Goal: Complete application form: Complete application form

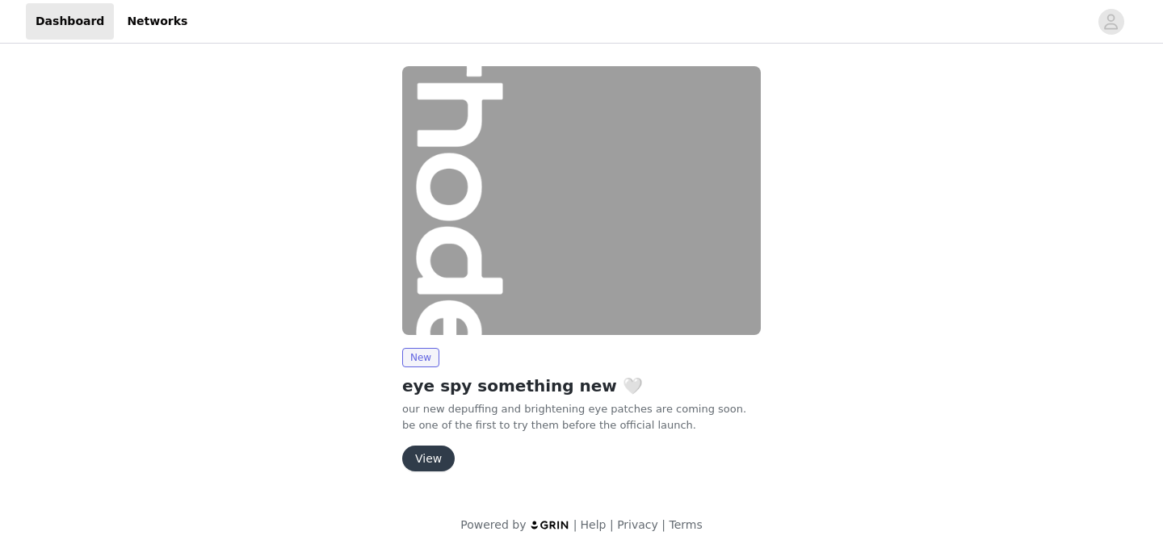
click at [438, 439] on div "New eye spy something new 🤍 our new depuffing and brightening eye patches are c…" at bounding box center [581, 410] width 359 height 124
click at [430, 445] on div "New eye spy something new 🤍 our new depuffing and brightening eye patches are c…" at bounding box center [581, 410] width 359 height 124
click at [434, 455] on button "View" at bounding box center [428, 459] width 52 height 26
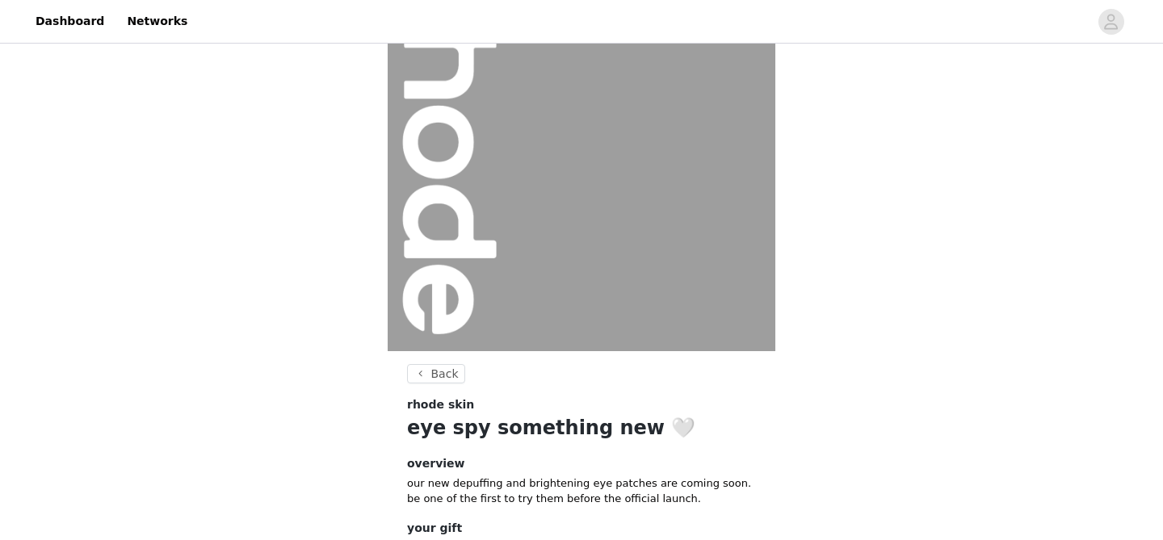
scroll to position [209, 0]
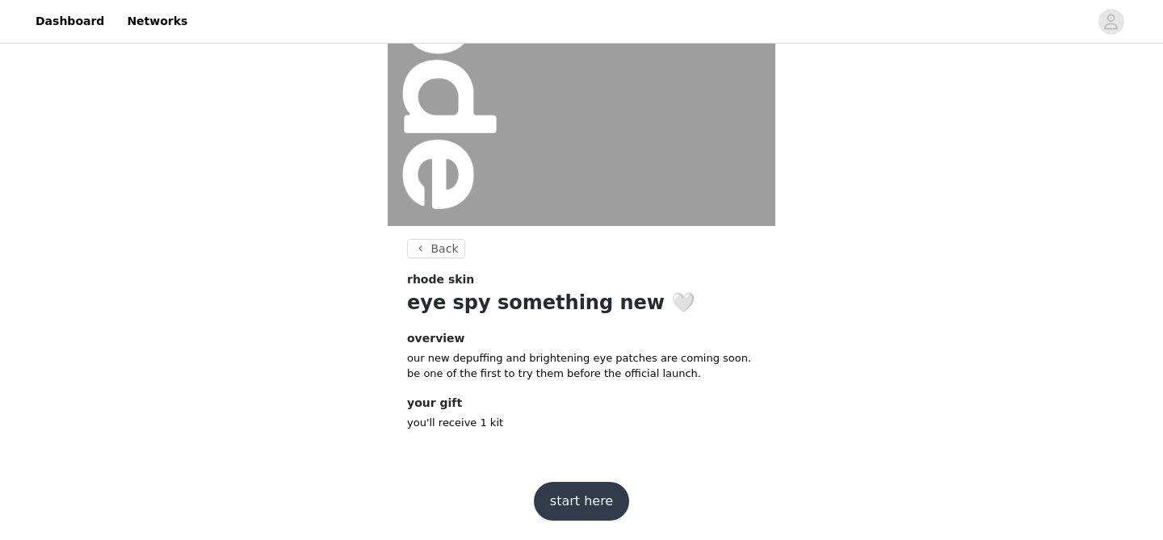
click at [561, 500] on button "start here" at bounding box center [581, 501] width 95 height 39
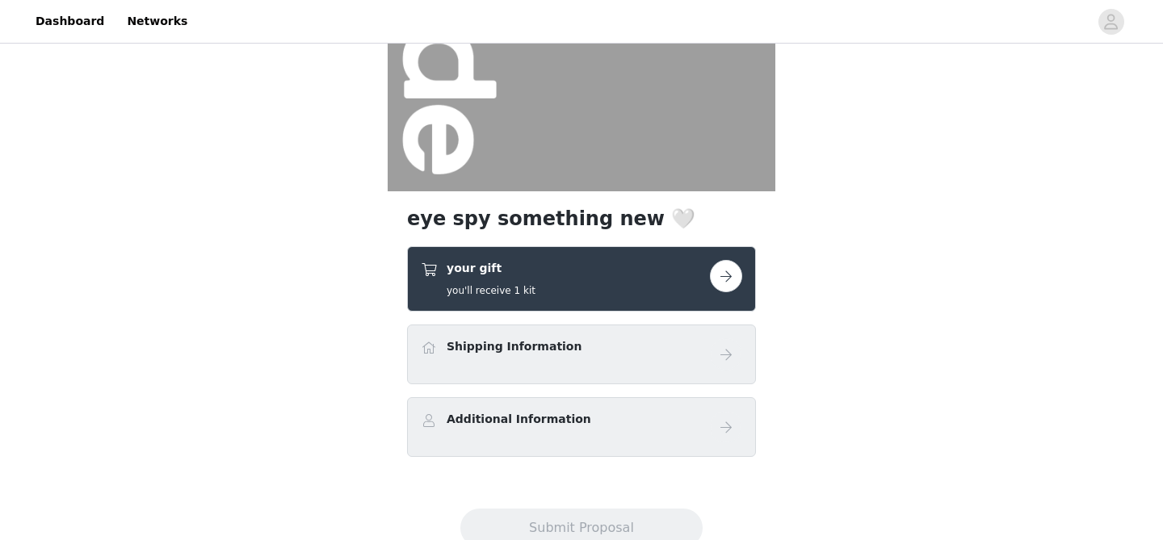
scroll to position [249, 0]
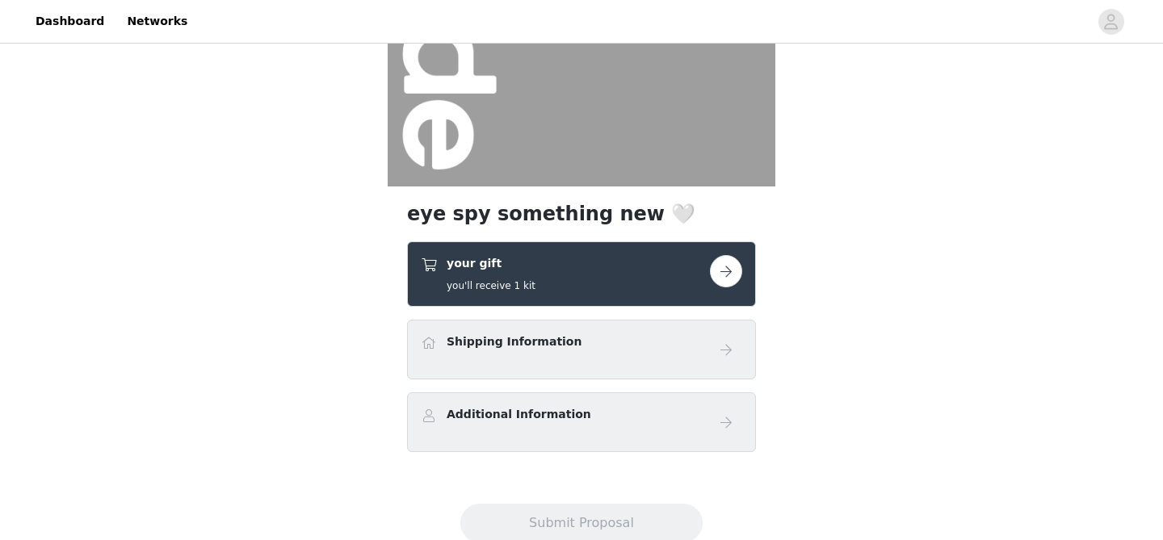
click at [724, 275] on button "button" at bounding box center [726, 271] width 32 height 32
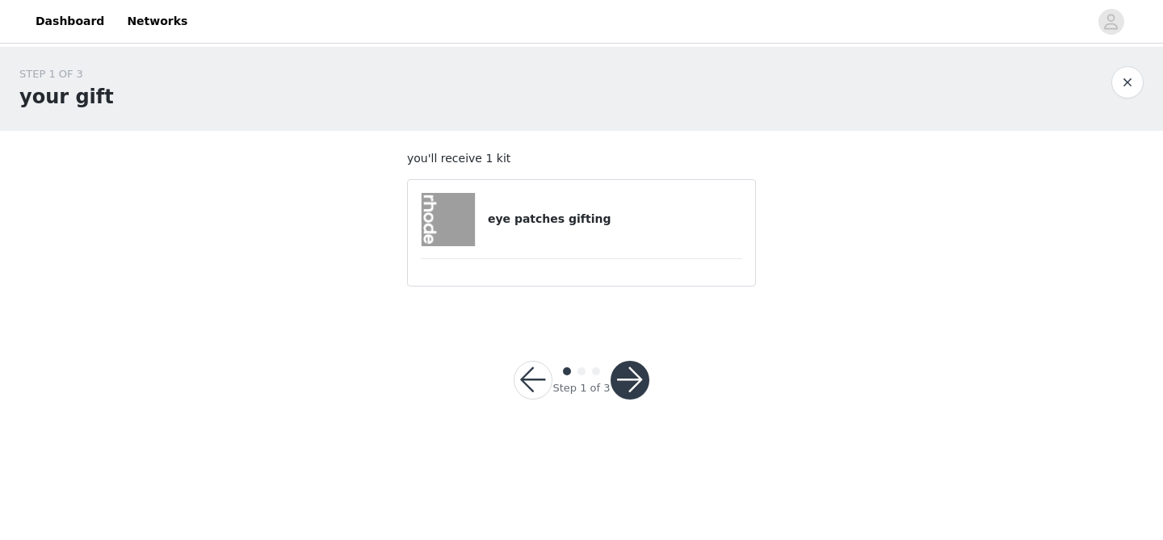
click at [590, 243] on div "eye patches gifting" at bounding box center [581, 219] width 321 height 53
click at [561, 220] on h4 "eye patches gifting" at bounding box center [615, 219] width 254 height 17
click at [622, 397] on button "button" at bounding box center [630, 380] width 39 height 39
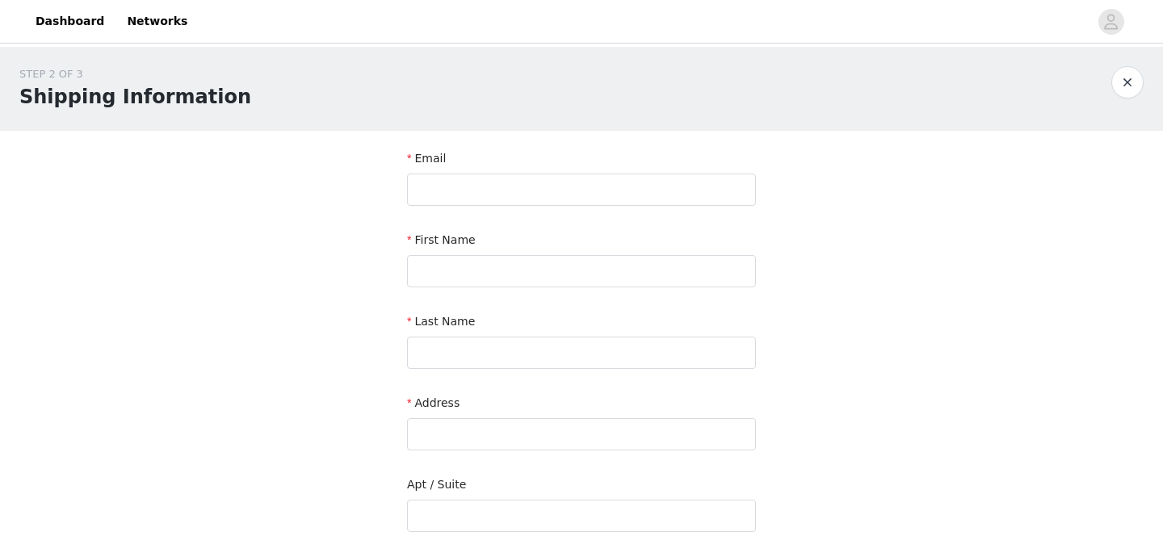
scroll to position [1, 0]
click at [627, 196] on input "text" at bounding box center [581, 189] width 349 height 32
click at [540, 162] on div "Email" at bounding box center [581, 160] width 349 height 23
click at [535, 202] on input "text" at bounding box center [581, 189] width 349 height 32
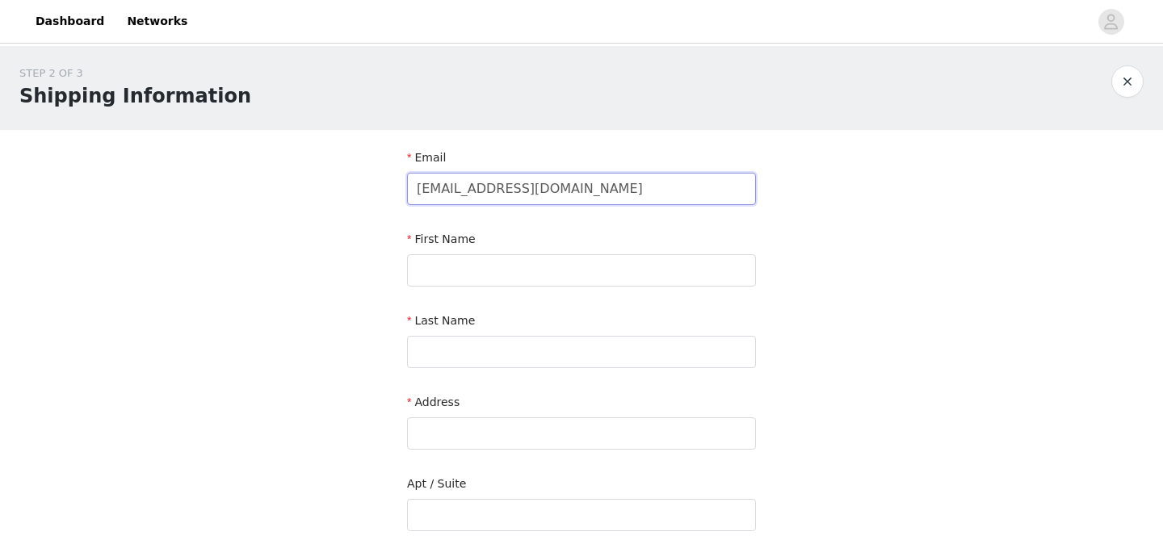
type input "[EMAIL_ADDRESS][DOMAIN_NAME]"
click at [481, 229] on form "Email [EMAIL_ADDRESS][DOMAIN_NAME] First Name Last Name Address Apt / [GEOGRAPH…" at bounding box center [581, 506] width 349 height 715
click at [468, 264] on input "text" at bounding box center [581, 270] width 349 height 32
type input "Yasamine"
click at [422, 359] on input "text" at bounding box center [581, 352] width 349 height 32
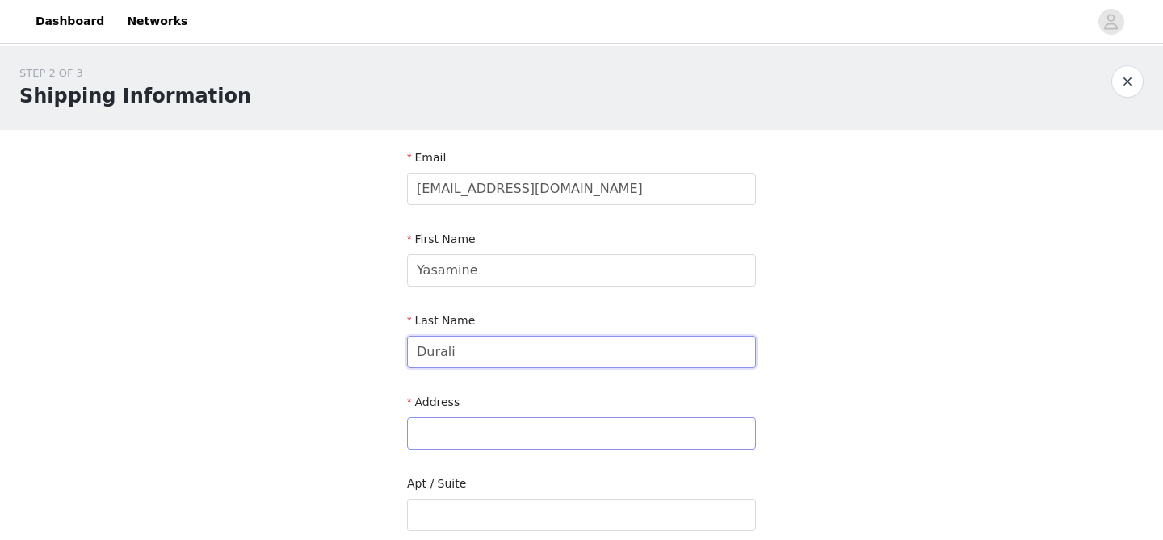
type input "Durali"
click at [424, 430] on input "text" at bounding box center [581, 434] width 349 height 32
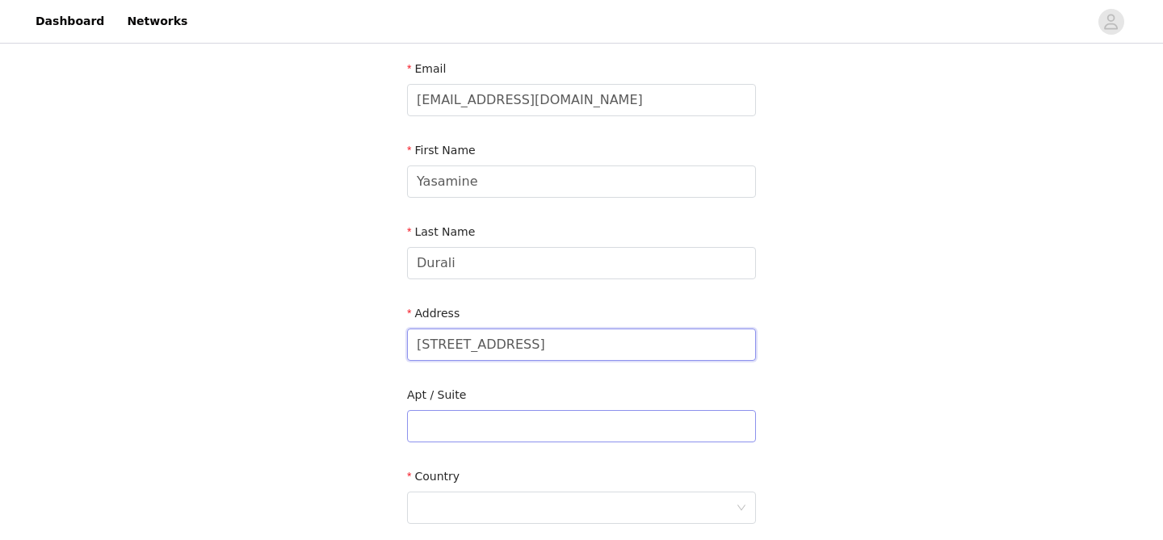
type input "[STREET_ADDRESS]"
click at [411, 438] on input "text" at bounding box center [581, 426] width 349 height 32
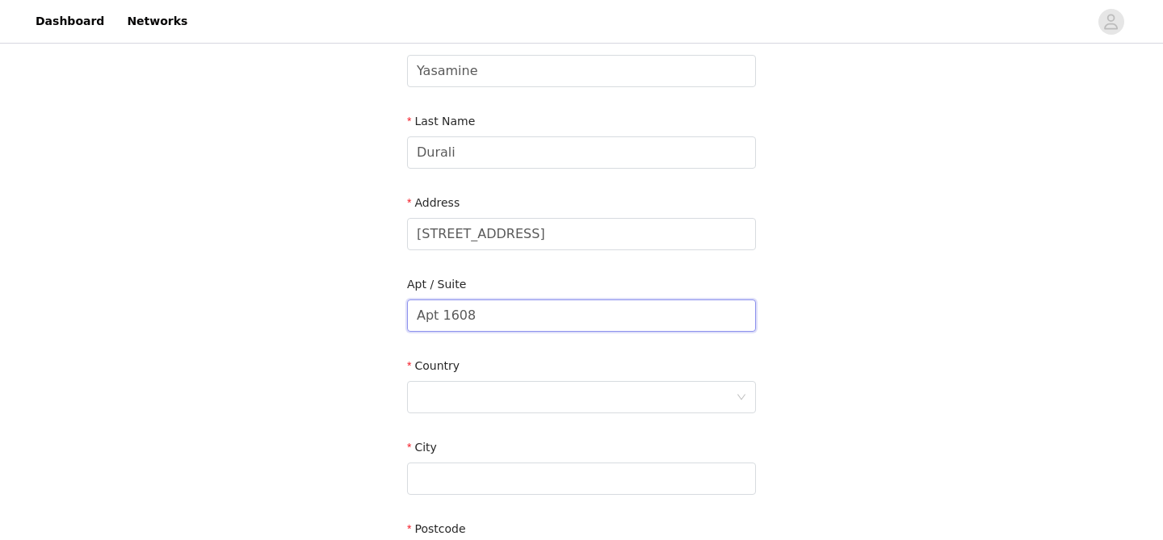
scroll to position [367, 0]
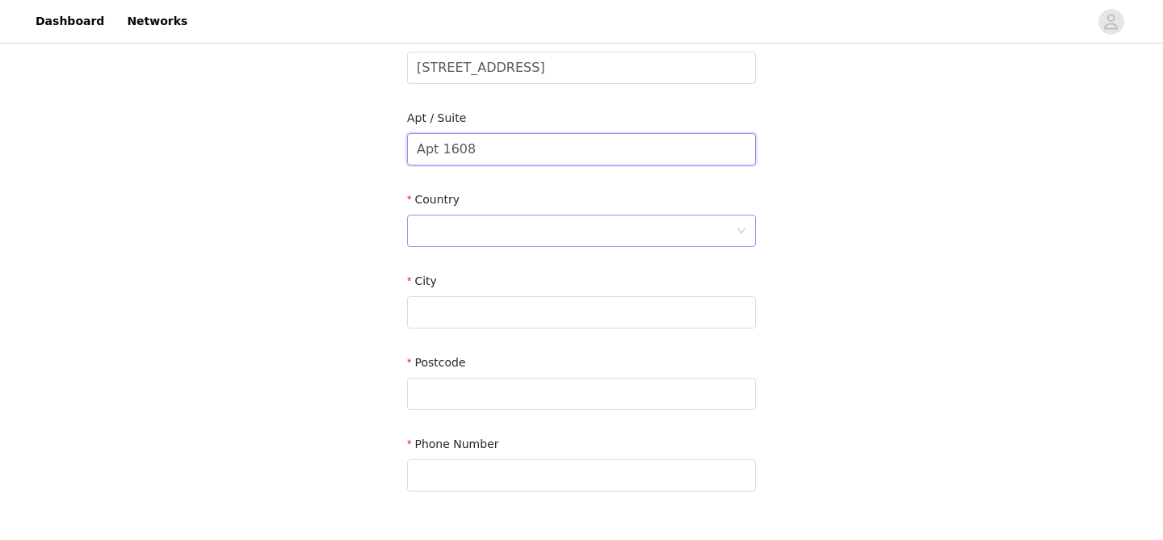
type input "Apt 1608"
click at [474, 216] on div at bounding box center [576, 231] width 319 height 31
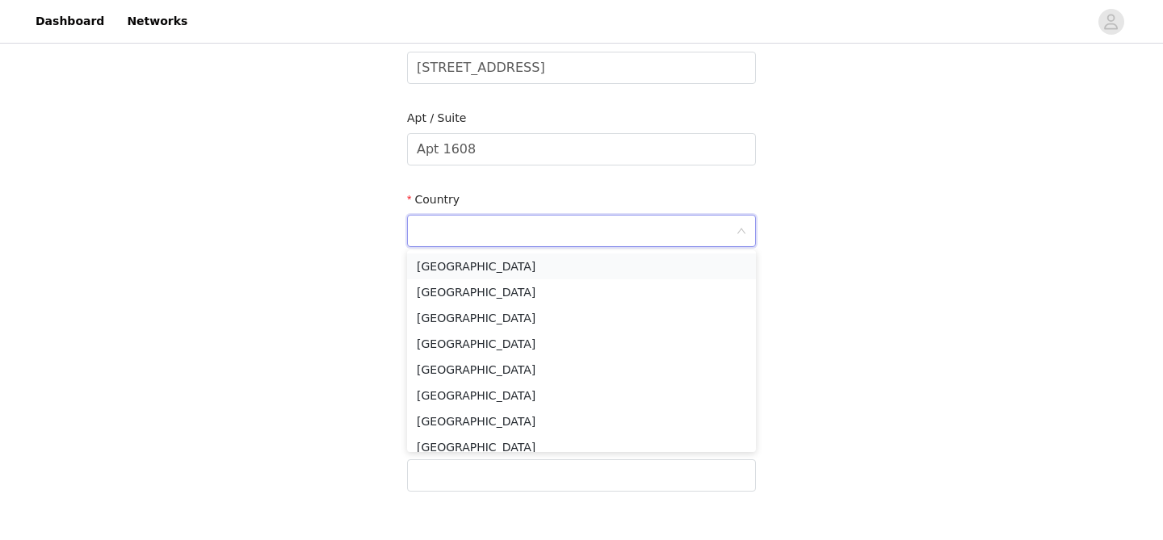
click at [479, 265] on li "[GEOGRAPHIC_DATA]" at bounding box center [581, 267] width 349 height 26
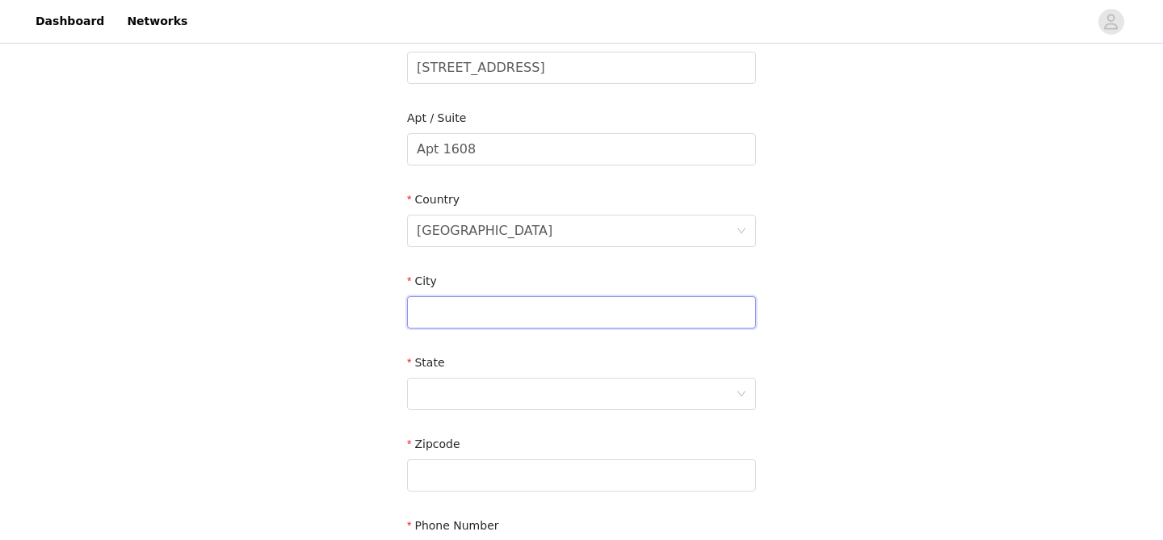
click at [461, 300] on input "text" at bounding box center [581, 312] width 349 height 32
type input "[GEOGRAPHIC_DATA]"
click at [445, 436] on div "Zipcode" at bounding box center [581, 447] width 349 height 23
click at [445, 390] on div at bounding box center [576, 394] width 319 height 31
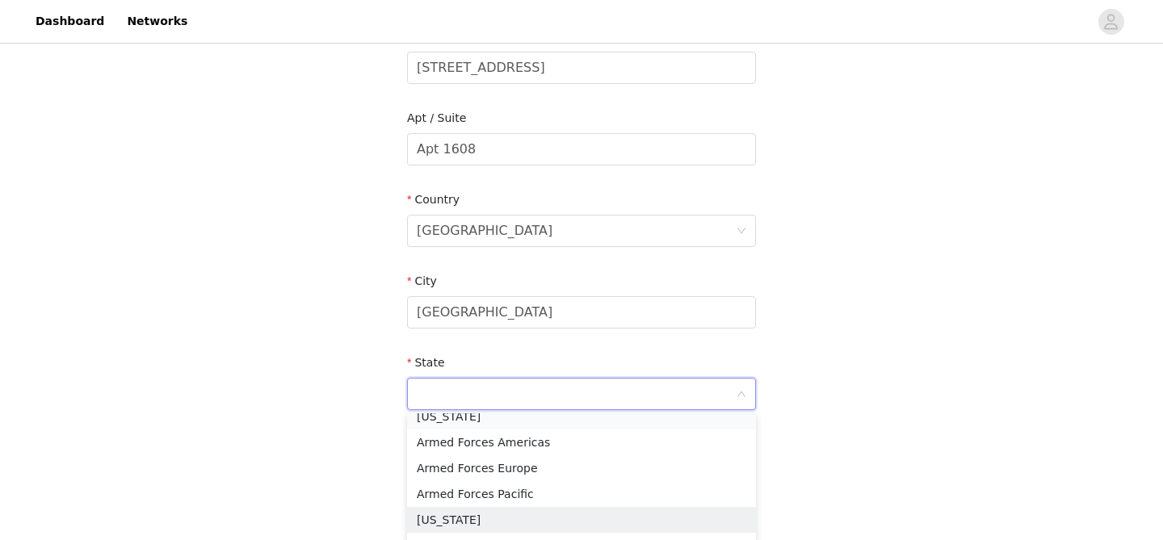
scroll to position [128, 0]
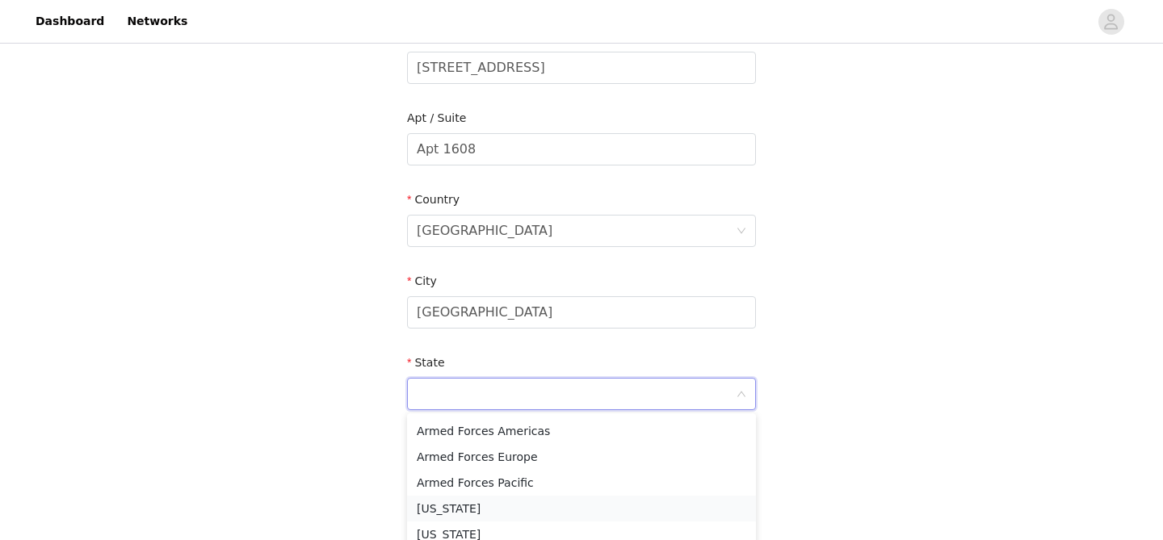
click at [456, 502] on li "[US_STATE]" at bounding box center [581, 509] width 349 height 26
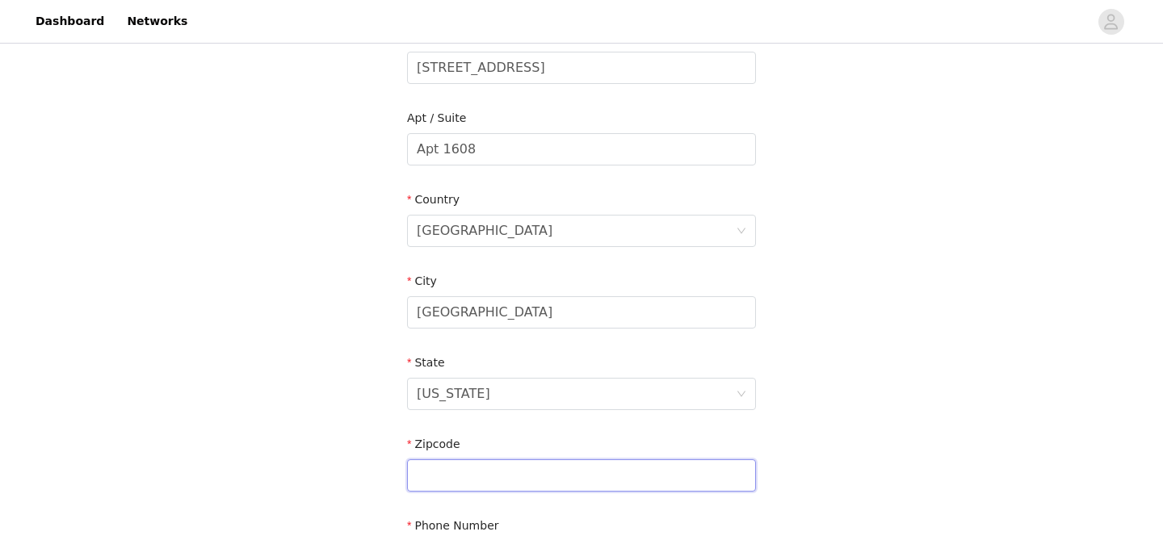
click at [466, 478] on input "text" at bounding box center [581, 476] width 349 height 32
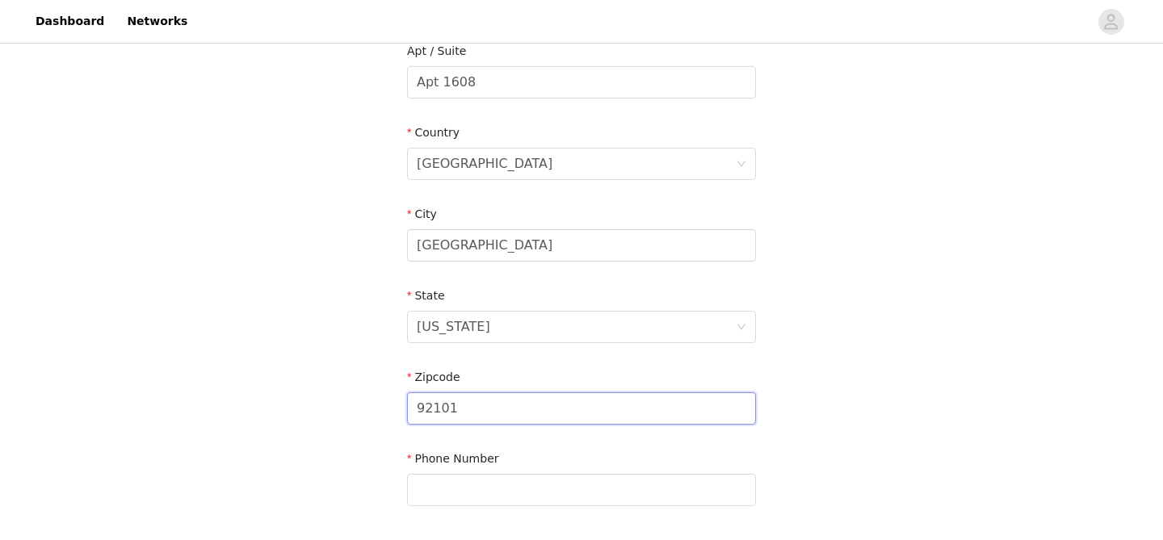
scroll to position [527, 0]
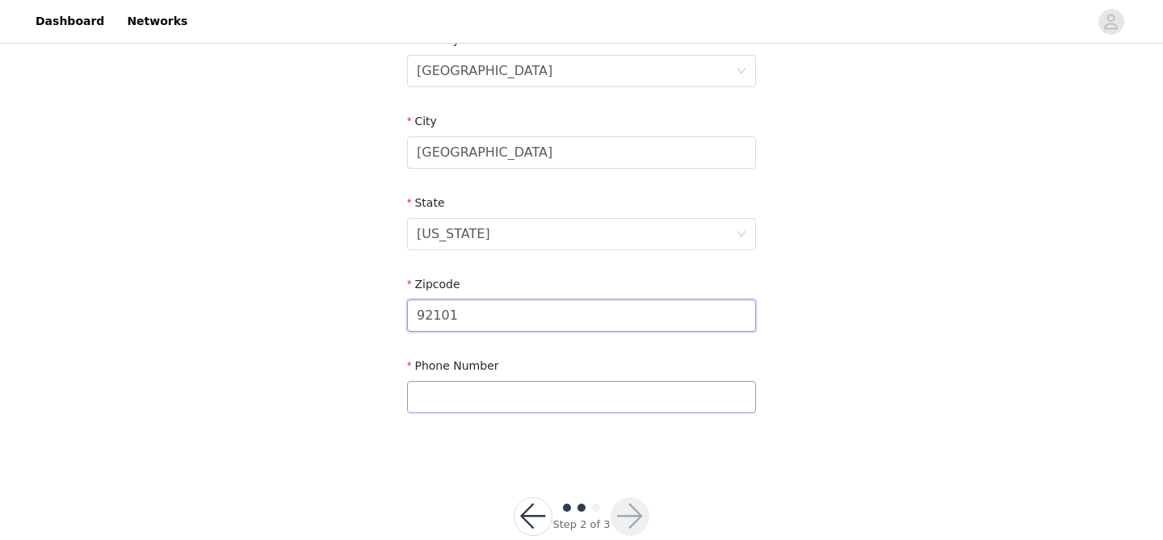
type input "92101"
click at [480, 381] on input "text" at bounding box center [581, 397] width 349 height 32
type input "8588633089"
click at [632, 518] on button "button" at bounding box center [630, 517] width 39 height 39
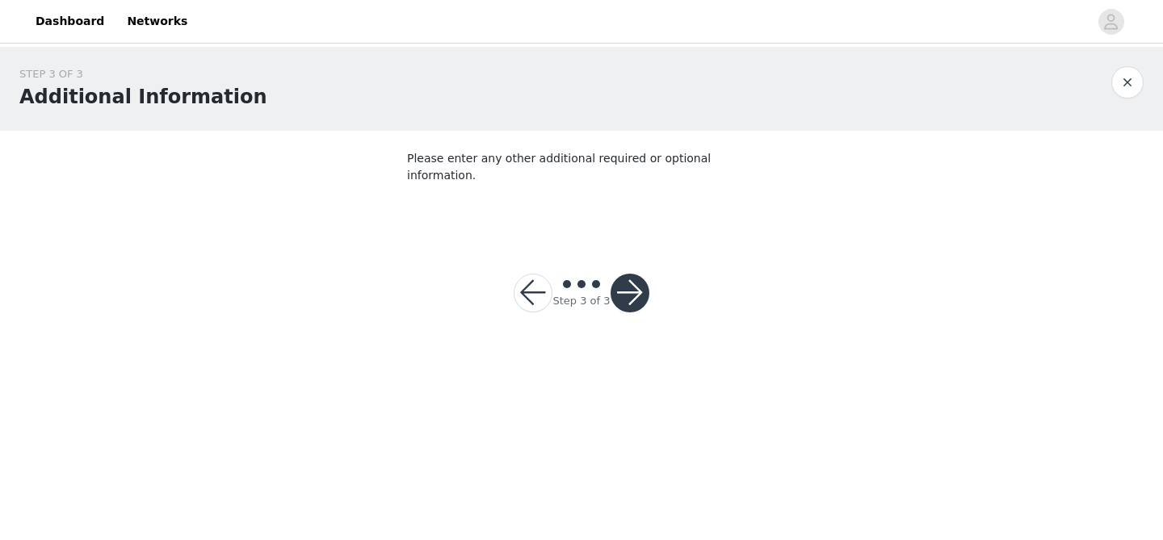
click at [633, 286] on button "button" at bounding box center [630, 293] width 39 height 39
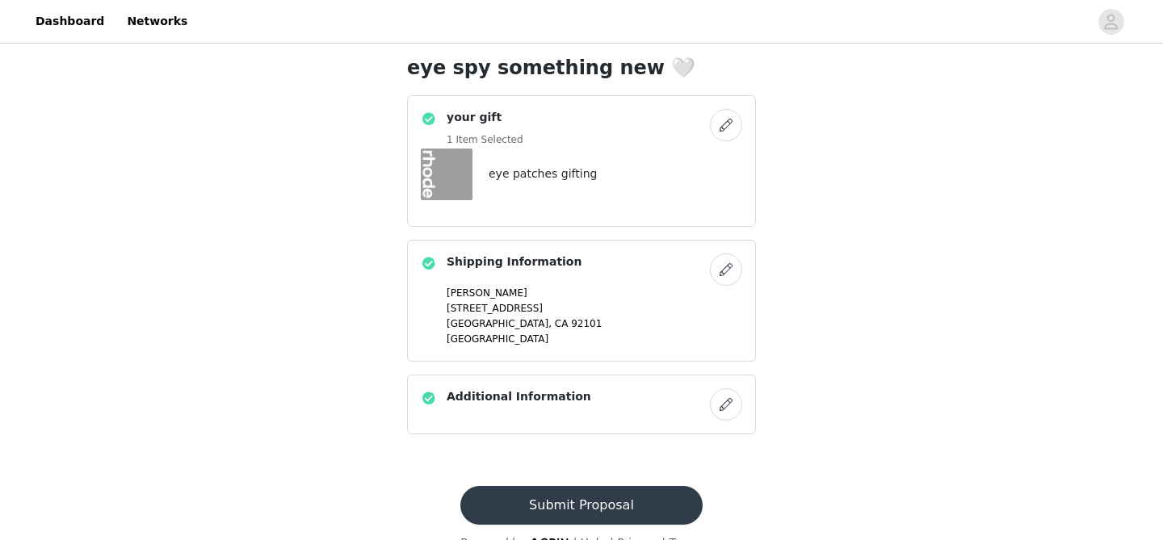
scroll to position [425, 0]
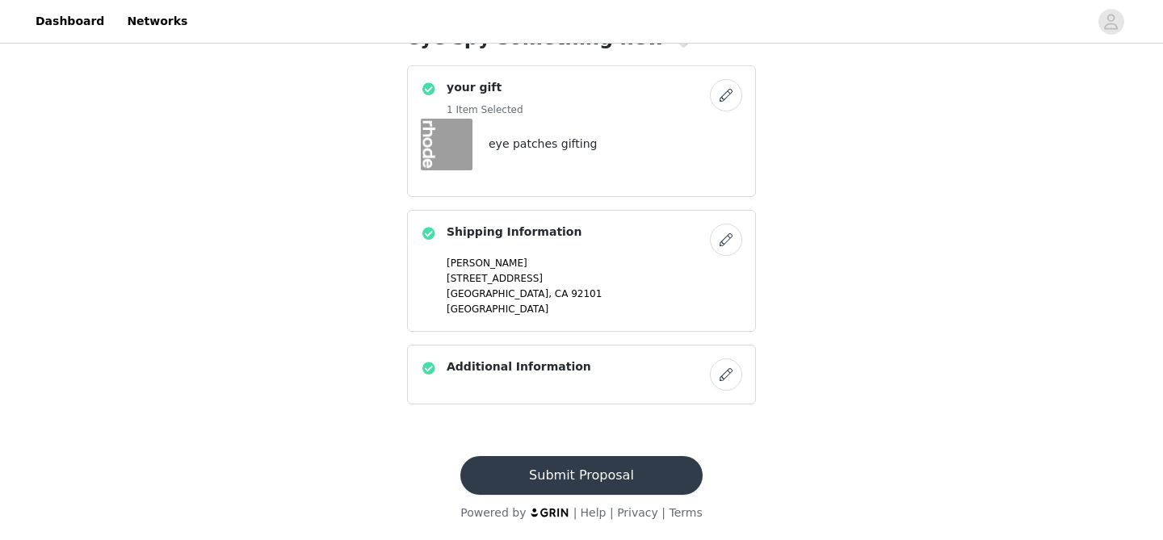
click at [594, 468] on button "Submit Proposal" at bounding box center [580, 475] width 241 height 39
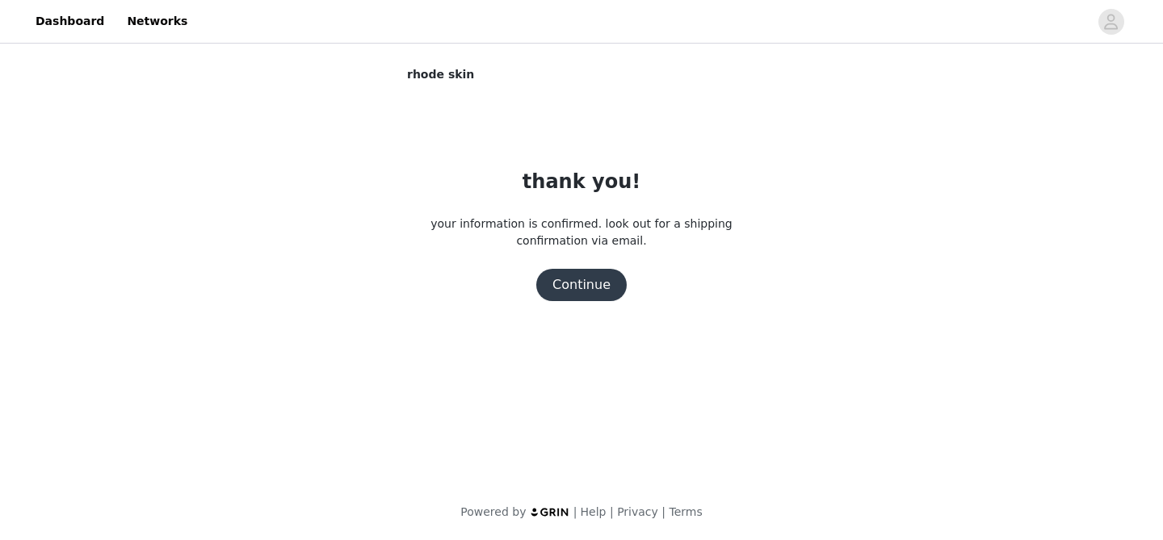
scroll to position [0, 0]
